Goal: Transaction & Acquisition: Purchase product/service

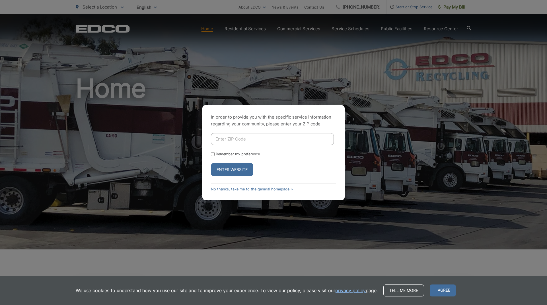
click at [259, 140] on input "Enter ZIP Code" at bounding box center [272, 139] width 123 height 12
type input "92069"
click at [232, 169] on button "Enter Website" at bounding box center [232, 169] width 42 height 13
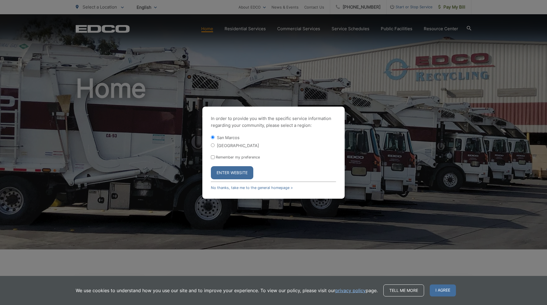
click at [243, 174] on button "Enter Website" at bounding box center [232, 172] width 42 height 13
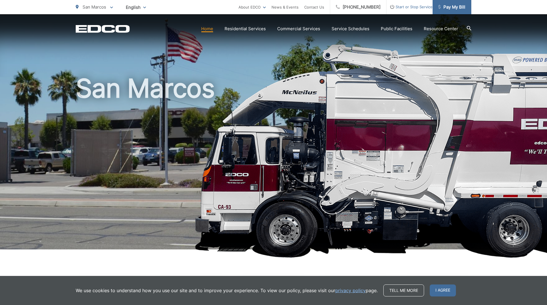
click at [444, 8] on span "Pay My Bill" at bounding box center [452, 7] width 27 height 7
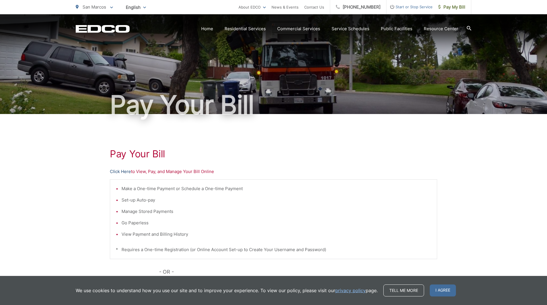
click at [114, 170] on link "Click Here" at bounding box center [120, 171] width 21 height 7
